Goal: Information Seeking & Learning: Learn about a topic

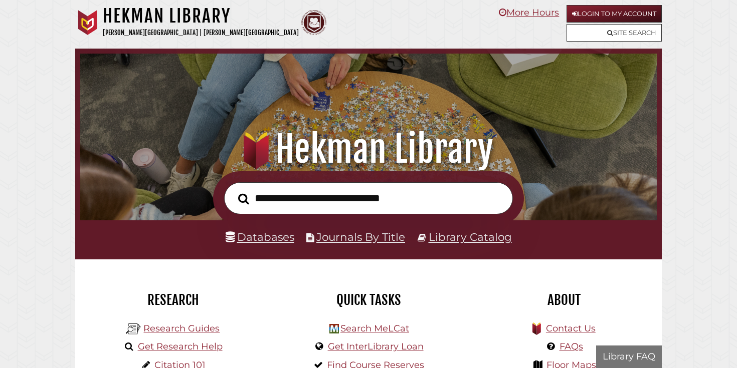
scroll to position [190, 571]
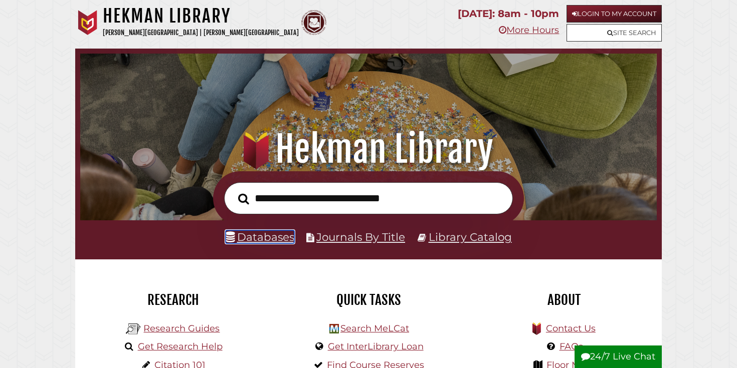
click at [251, 239] on link "Databases" at bounding box center [260, 237] width 69 height 13
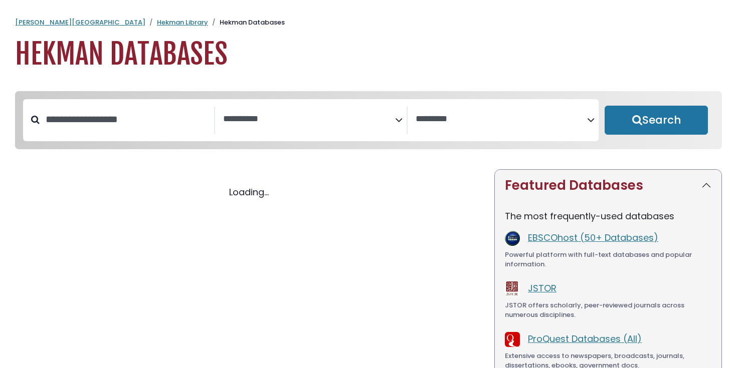
select select "Database Subject Filter"
select select "Database Vendors Filter"
select select "Database Subject Filter"
select select "Database Vendors Filter"
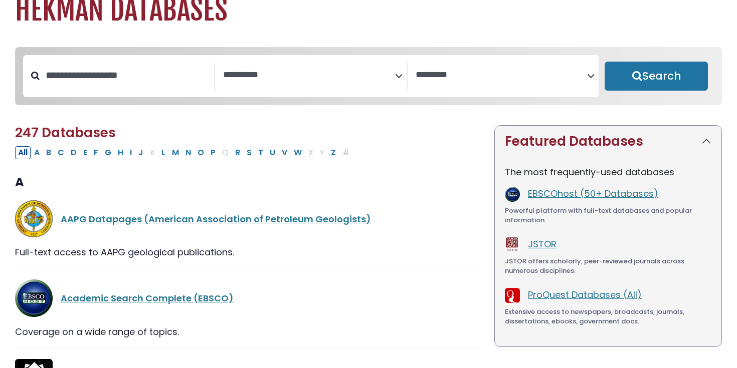
scroll to position [58, 0]
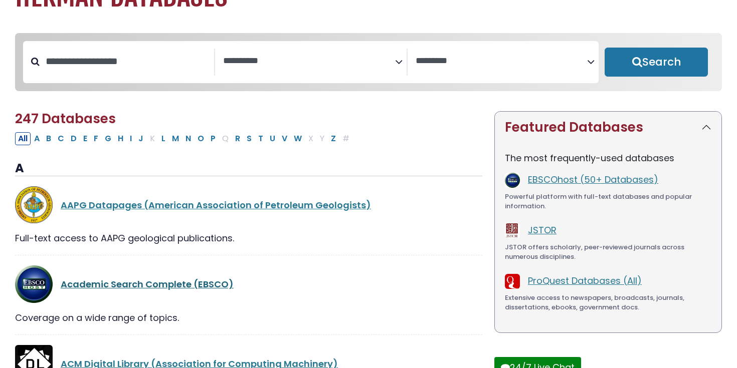
click at [136, 288] on link "Academic Search Complete (EBSCO)" at bounding box center [147, 284] width 173 height 13
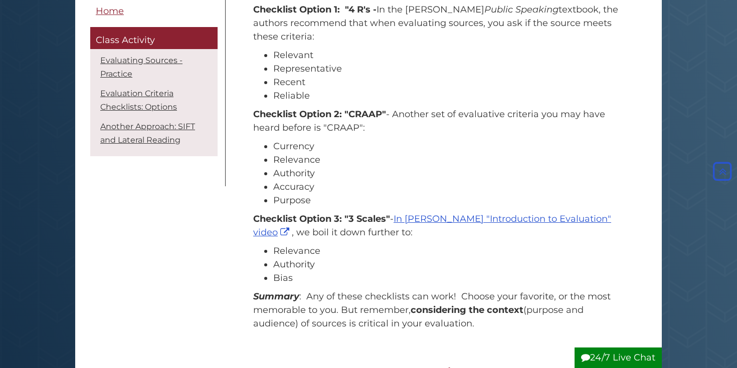
scroll to position [828, 0]
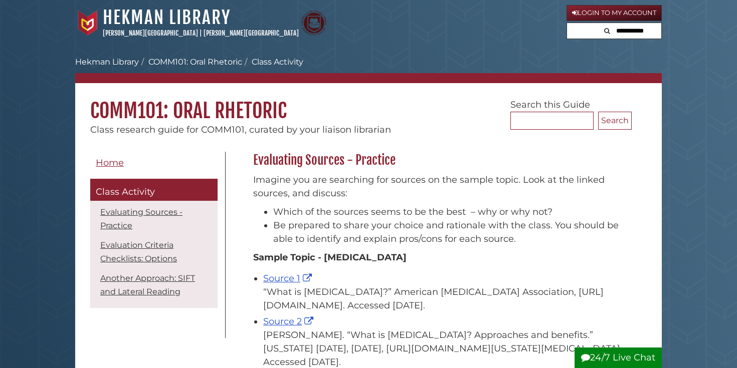
scroll to position [828, 0]
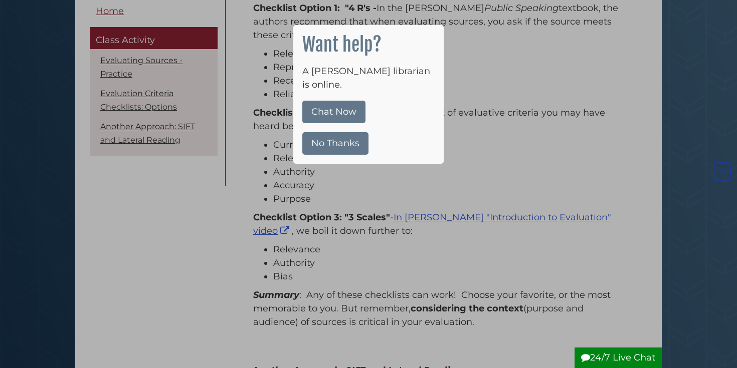
click at [347, 132] on button "No Thanks" at bounding box center [335, 143] width 66 height 23
